Goal: Transaction & Acquisition: Obtain resource

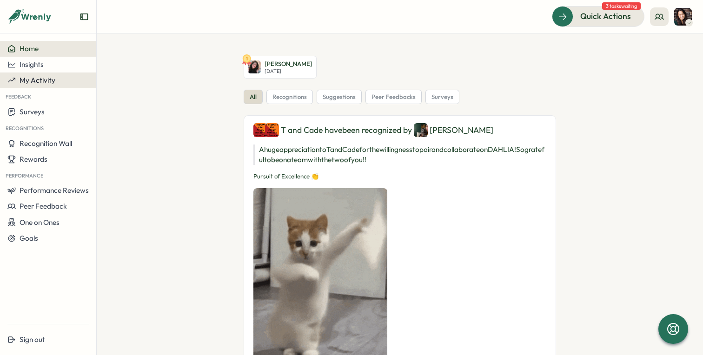
click at [43, 81] on span "My Activity" at bounding box center [38, 80] width 36 height 9
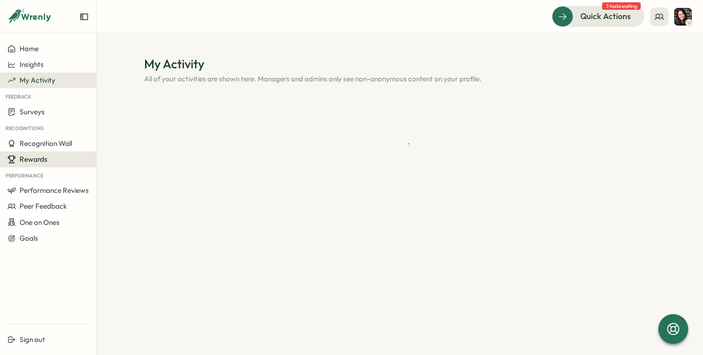
click at [46, 157] on span "Rewards" at bounding box center [34, 159] width 28 height 9
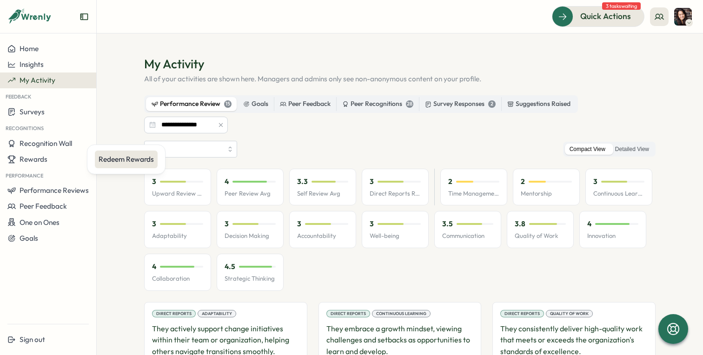
click at [126, 163] on div "Redeem Rewards" at bounding box center [126, 159] width 55 height 10
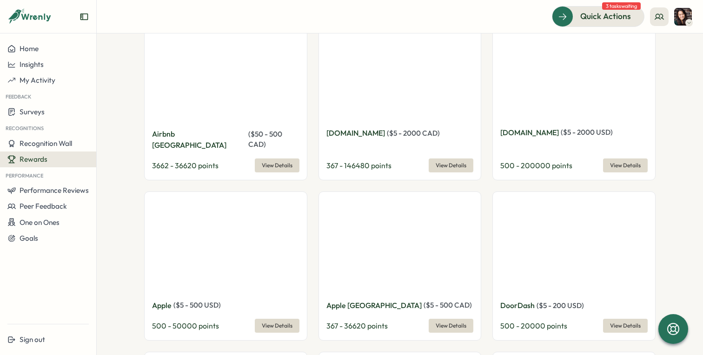
scroll to position [358, 0]
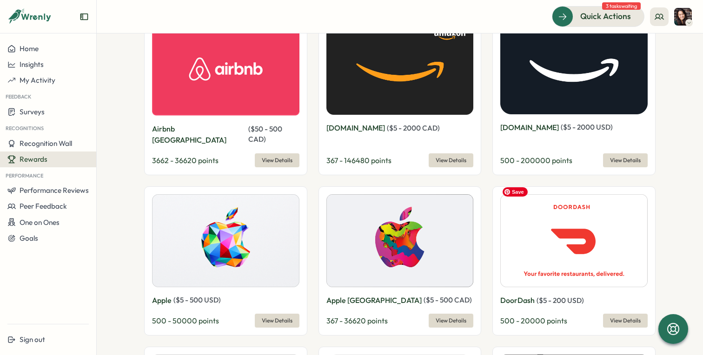
click at [570, 218] on img at bounding box center [573, 240] width 147 height 93
click at [625, 314] on span "View Details" at bounding box center [625, 320] width 31 height 13
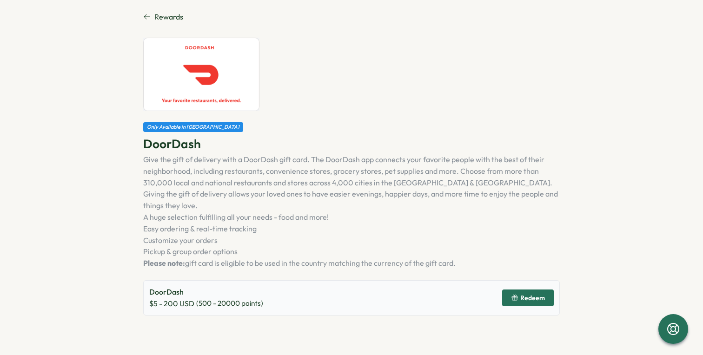
click at [524, 295] on span "Redeem" at bounding box center [532, 298] width 25 height 7
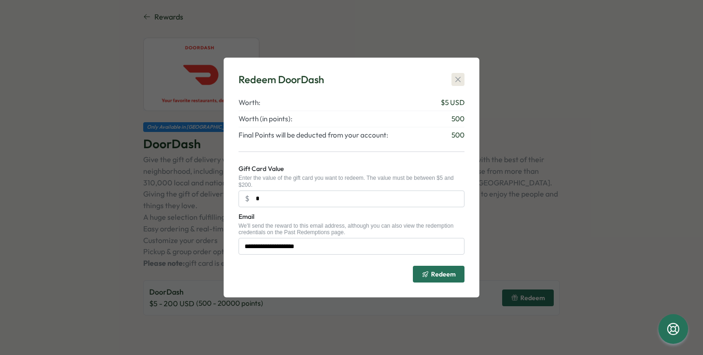
click at [459, 78] on icon "button" at bounding box center [457, 79] width 5 height 5
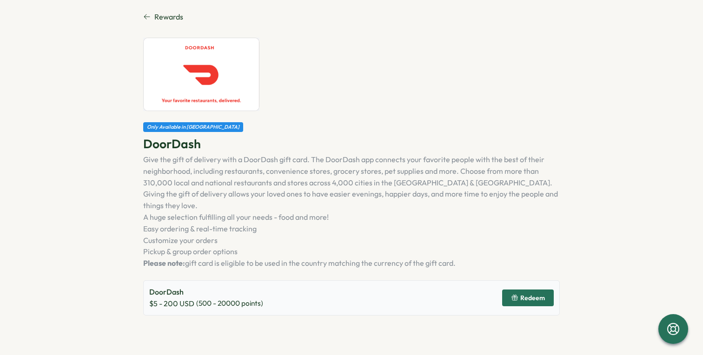
click at [168, 17] on span "Rewards" at bounding box center [168, 17] width 29 height 12
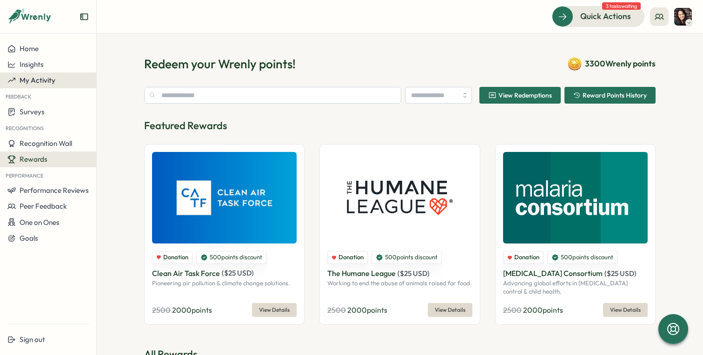
click at [33, 79] on span "My Activity" at bounding box center [38, 80] width 36 height 9
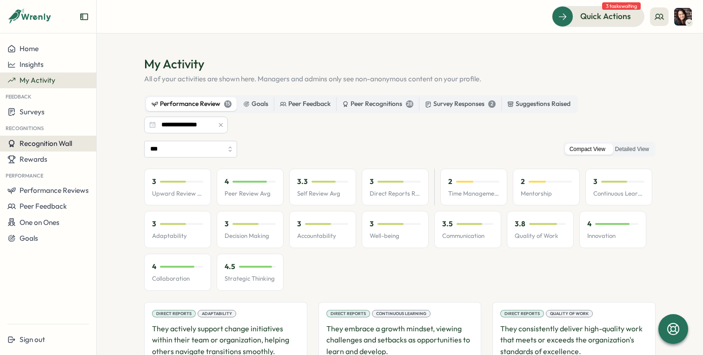
click at [34, 149] on button "Recognition Wall" at bounding box center [48, 144] width 96 height 16
